Goal: Find specific page/section: Find specific page/section

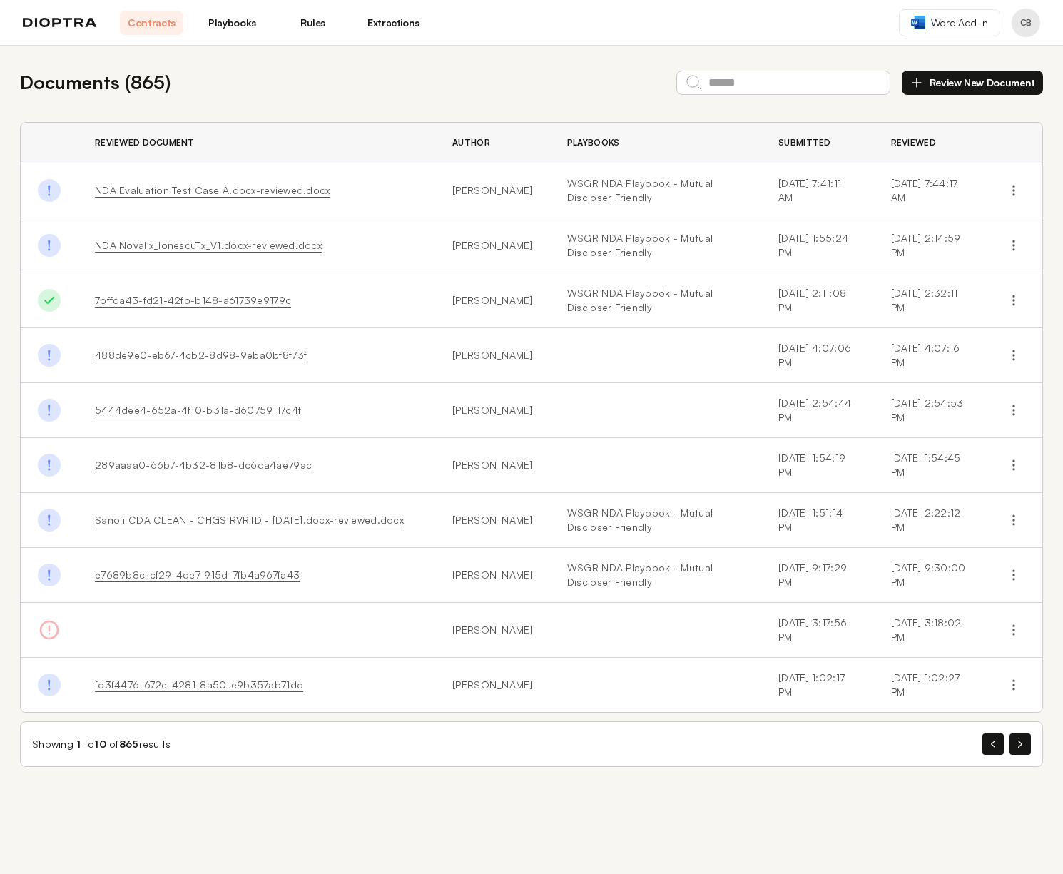
click at [942, 83] on button "Review New Document" at bounding box center [972, 83] width 141 height 24
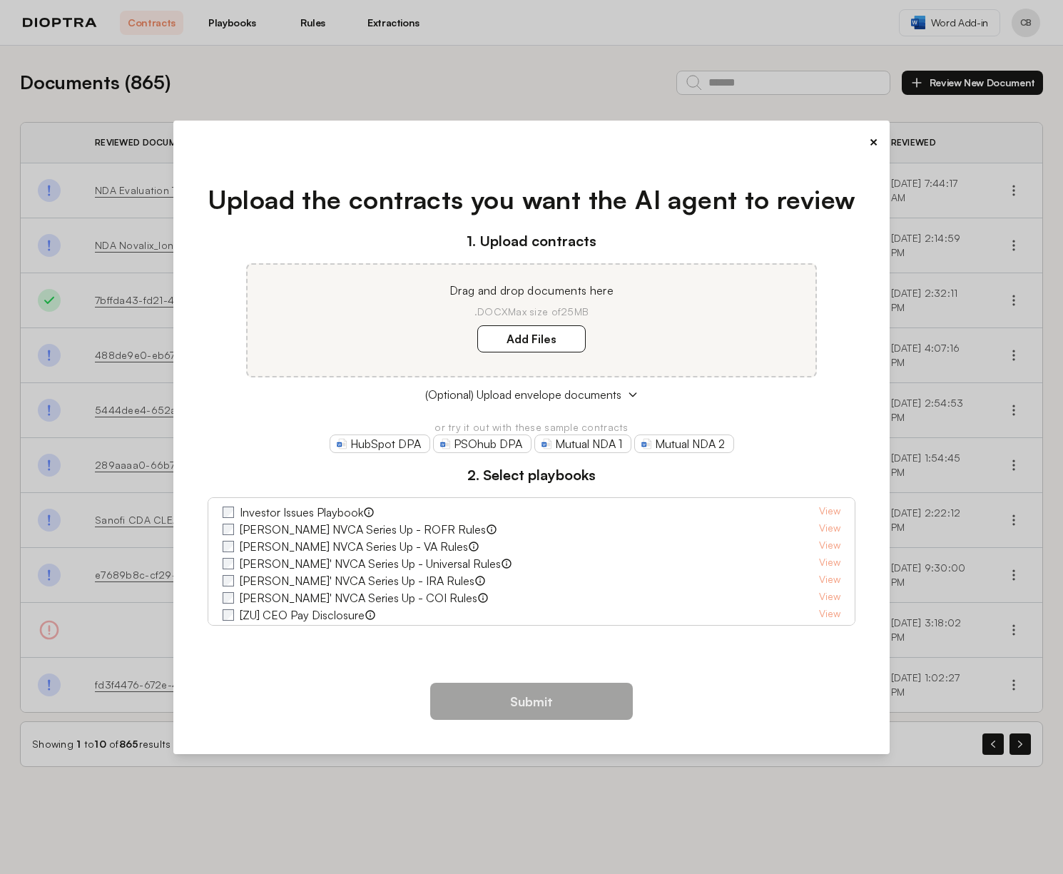
click at [869, 146] on button "×" at bounding box center [873, 142] width 9 height 20
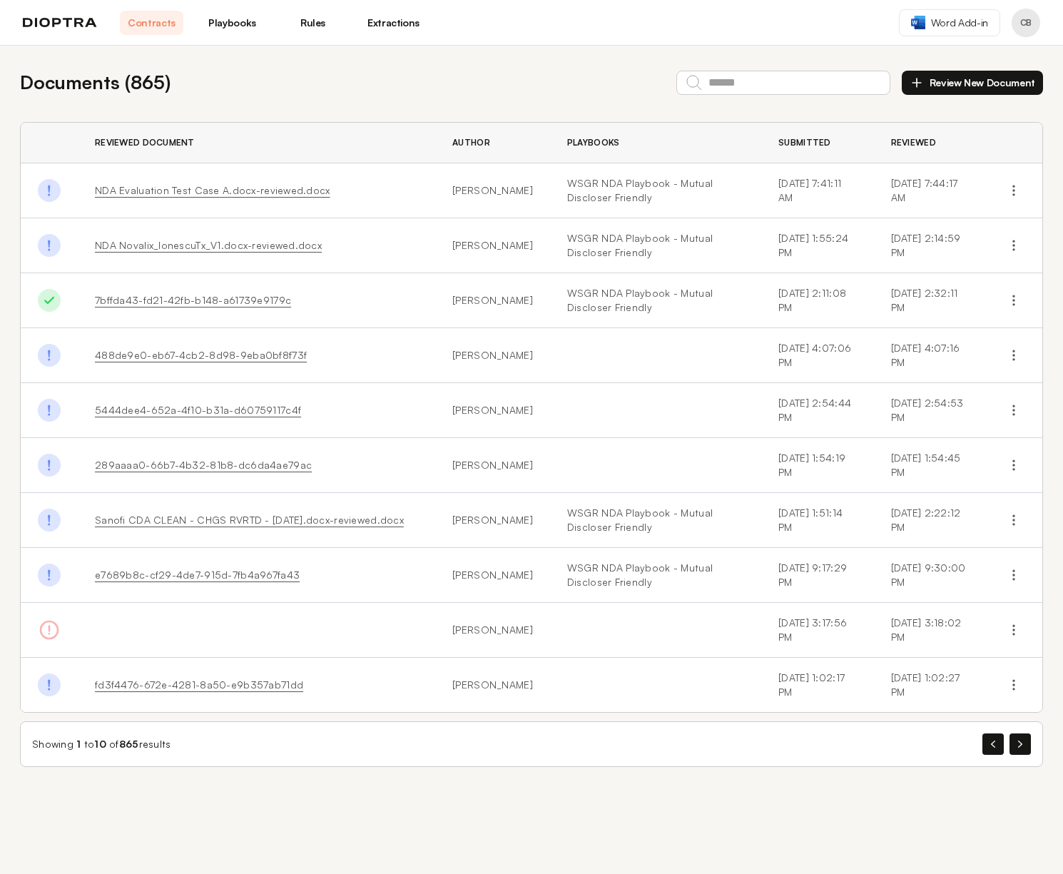
click at [484, 90] on div "Documents ( 865 ) Review New Document" at bounding box center [531, 82] width 1023 height 28
click at [211, 26] on link "Playbooks" at bounding box center [231, 23] width 63 height 24
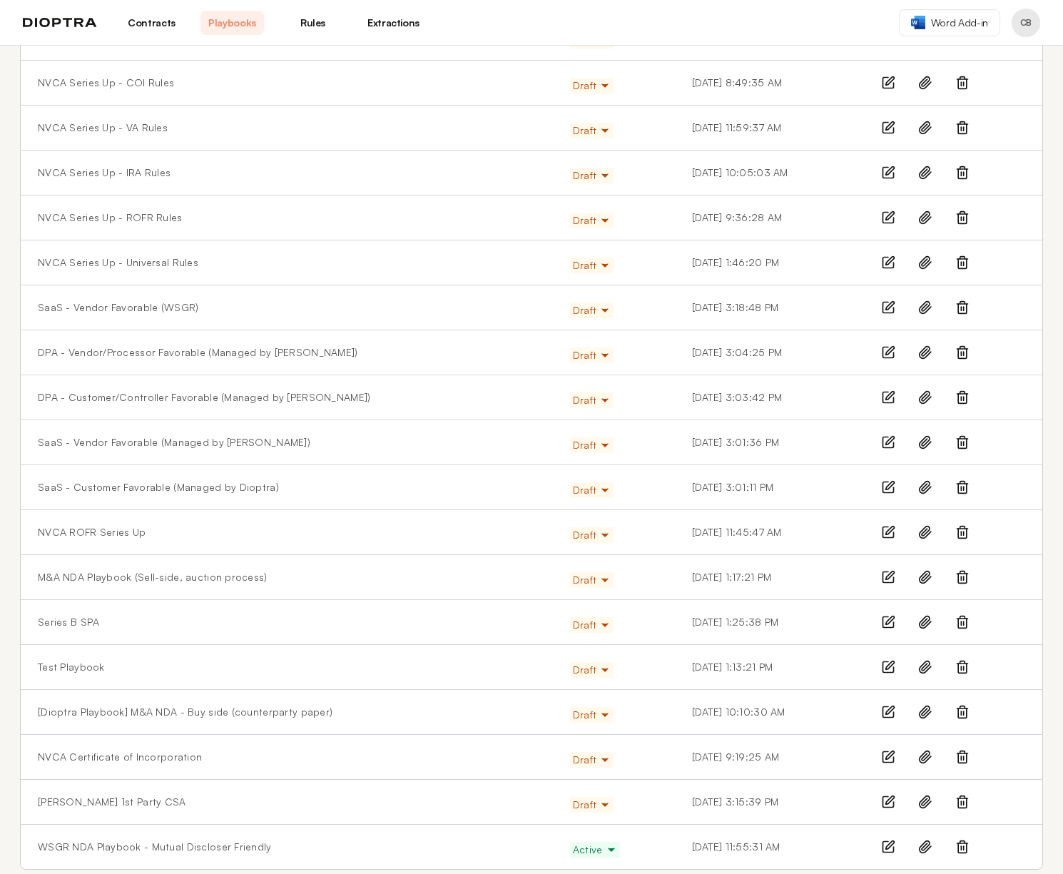
scroll to position [661, 0]
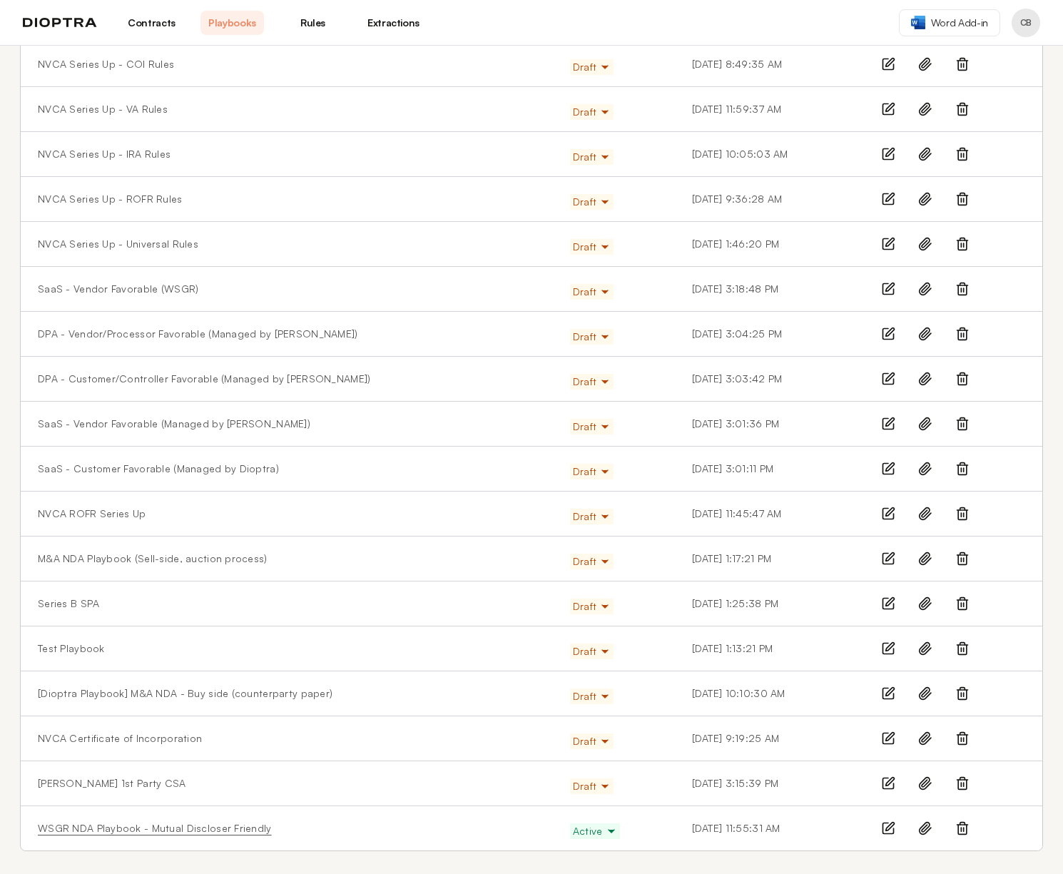
click at [140, 562] on link "WSGR NDA Playbook - Mutual Discloser Friendly" at bounding box center [155, 828] width 234 height 14
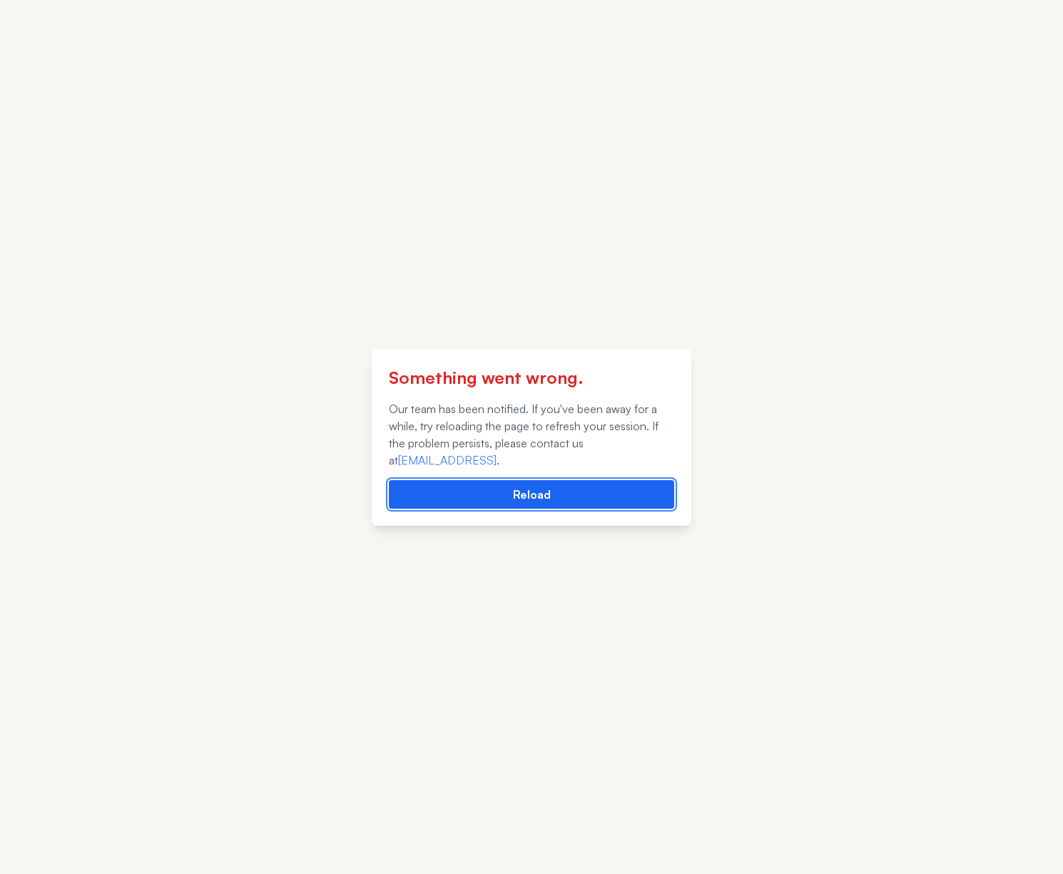
click at [545, 501] on button "Reload" at bounding box center [531, 494] width 285 height 29
click at [547, 497] on button "Reload" at bounding box center [531, 494] width 285 height 29
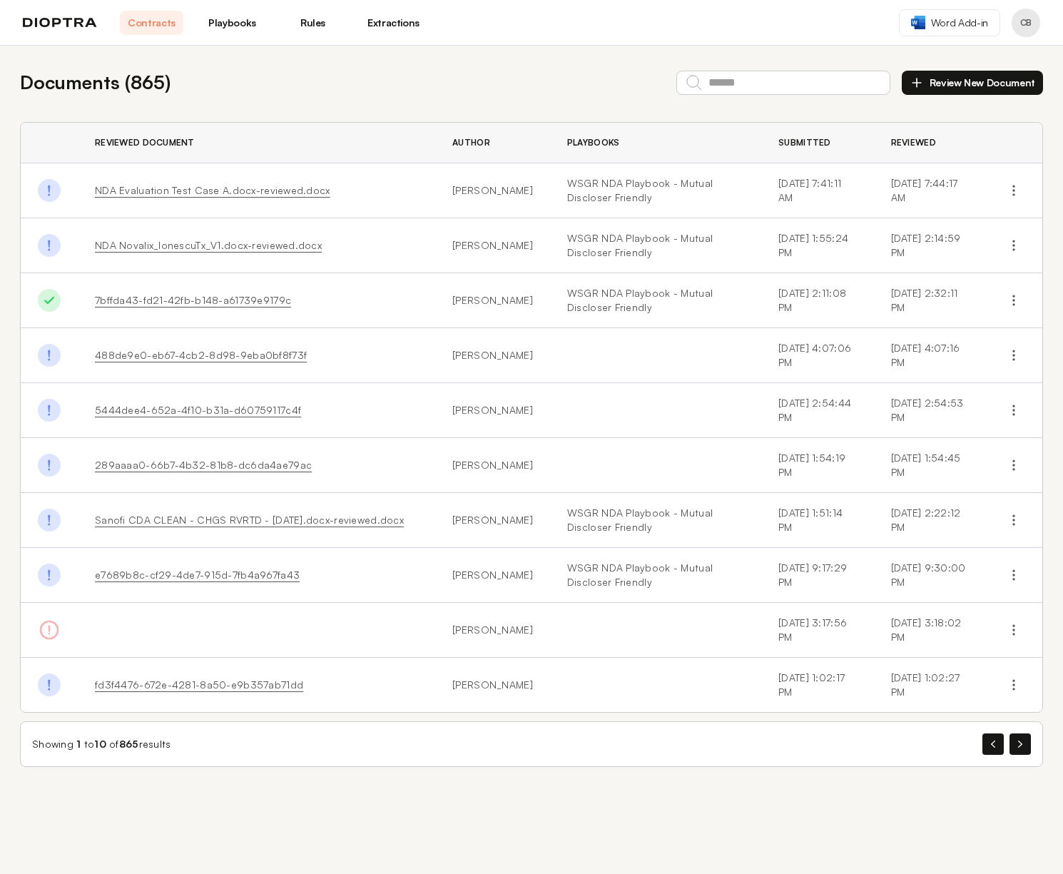
click at [235, 34] on link "Playbooks" at bounding box center [231, 23] width 63 height 24
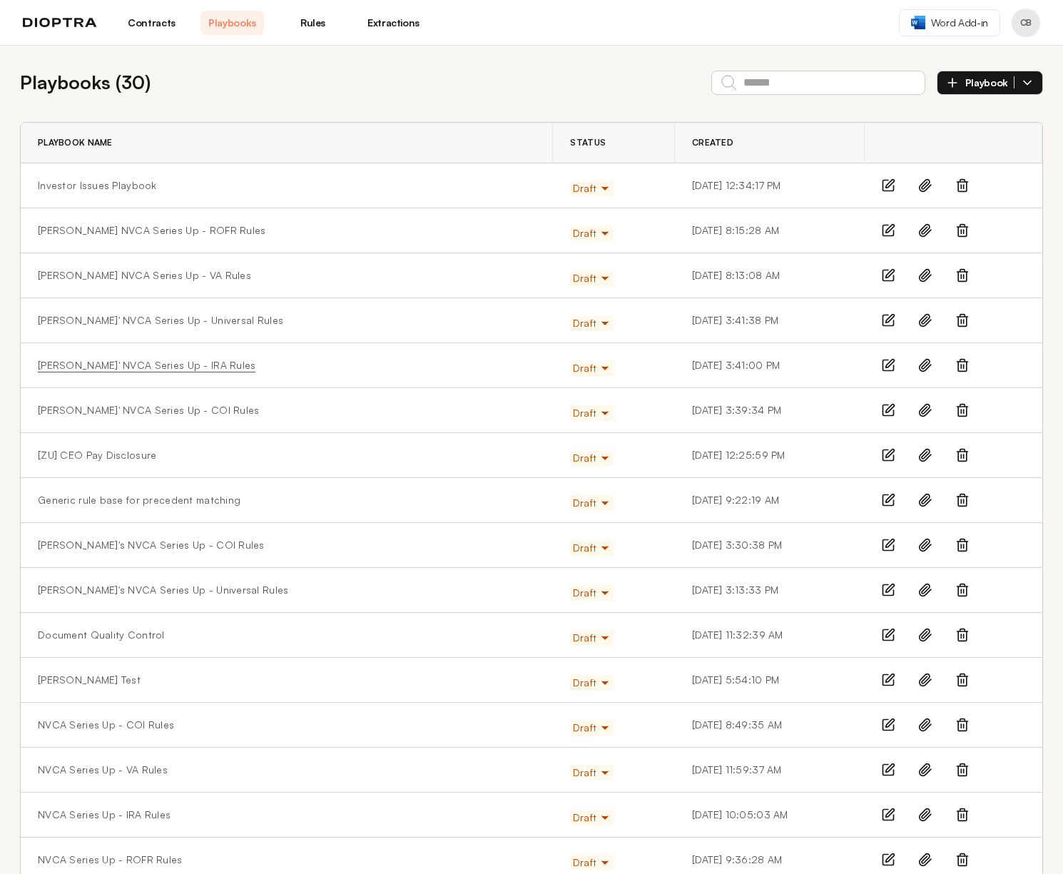
click at [112, 366] on link "[PERSON_NAME]' NVCA Series Up - IRA Rules" at bounding box center [147, 365] width 218 height 14
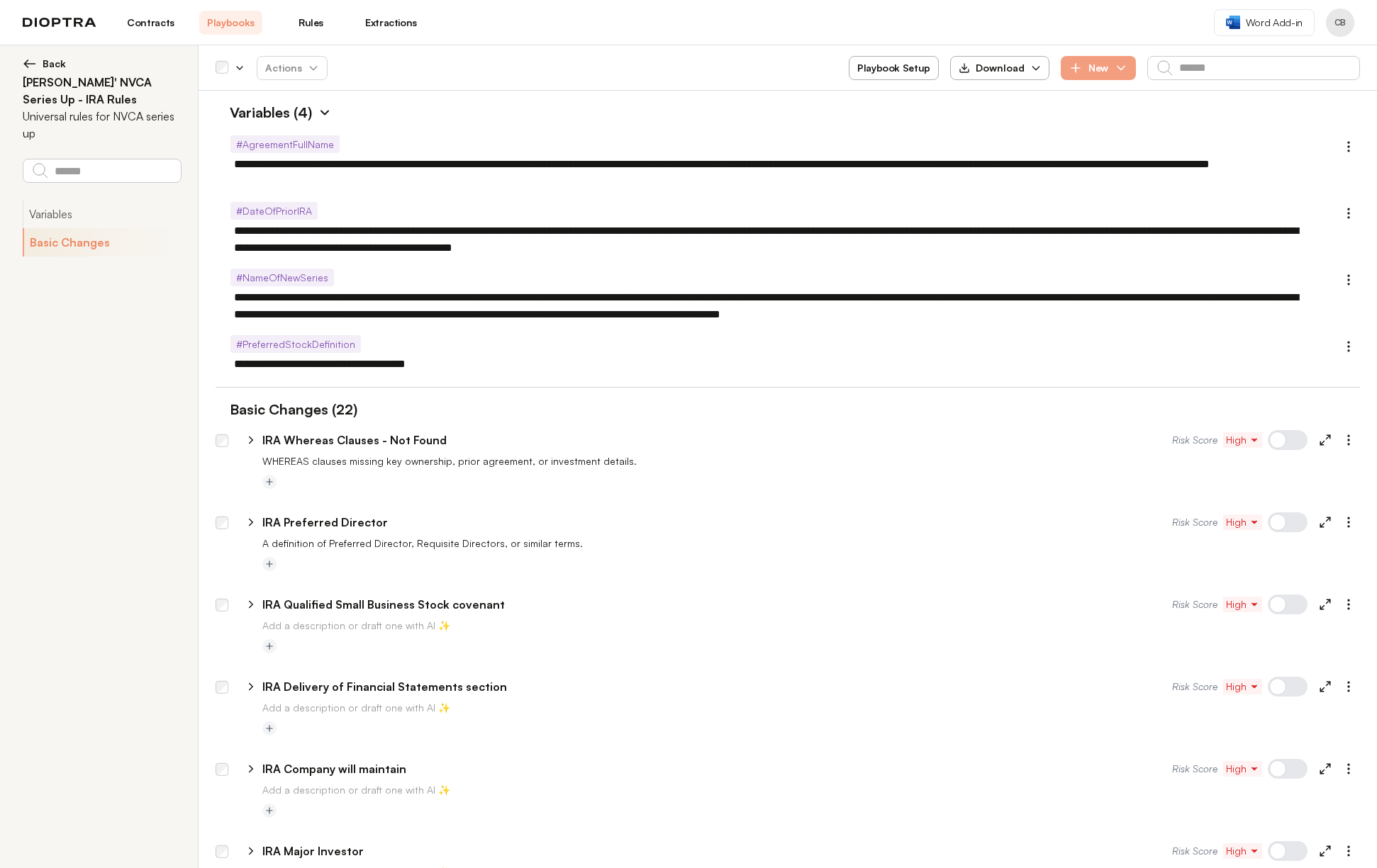
type textarea "*"
